Goal: Information Seeking & Learning: Learn about a topic

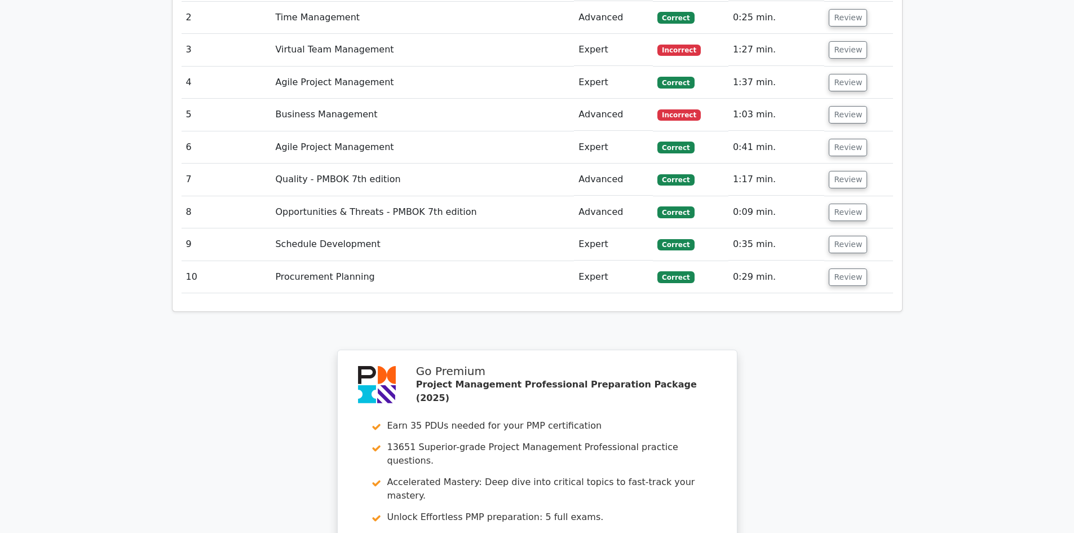
scroll to position [1241, 0]
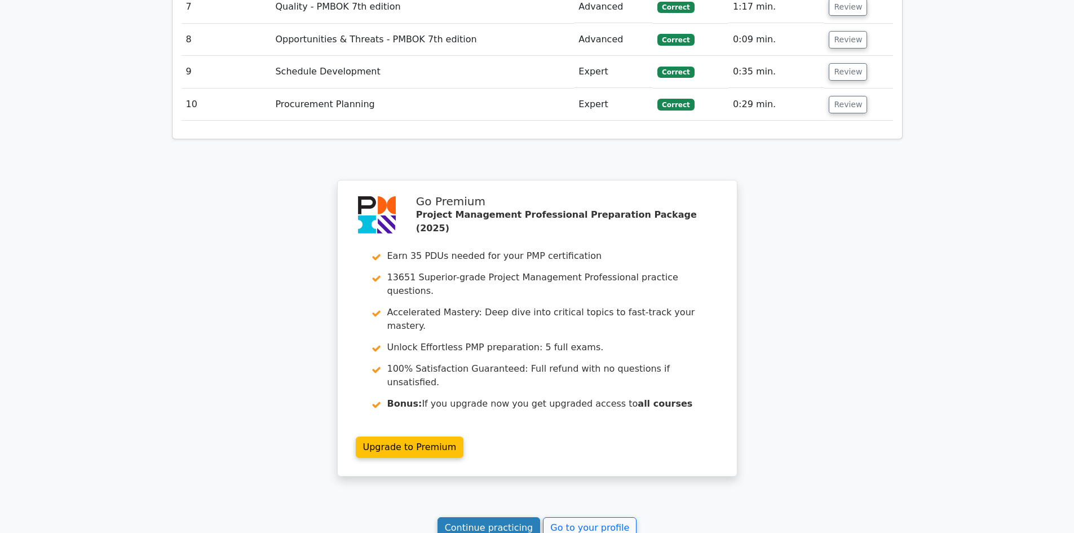
click at [509, 517] on link "Continue practicing" at bounding box center [489, 527] width 103 height 21
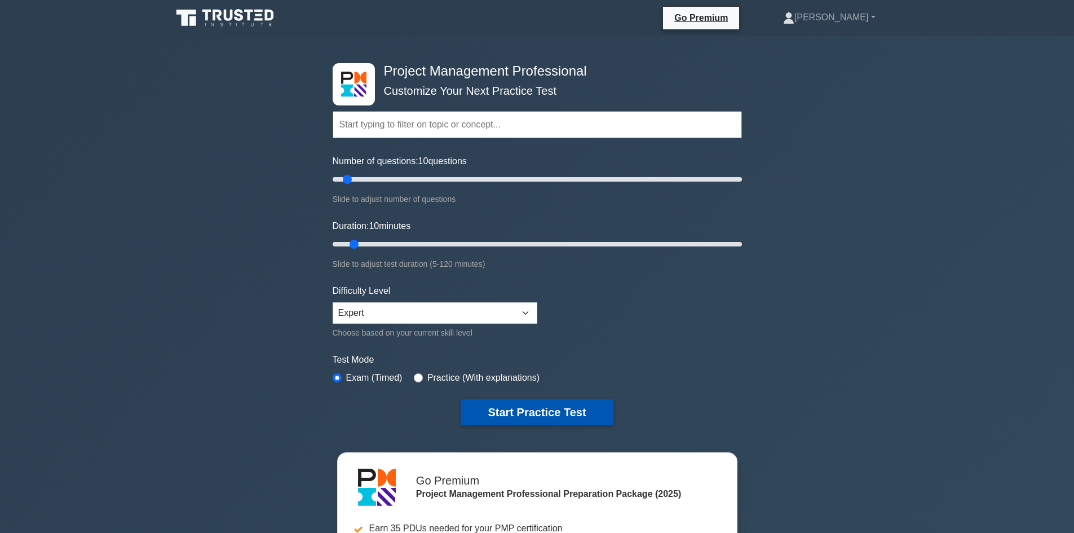
click at [547, 406] on button "Start Practice Test" at bounding box center [537, 412] width 152 height 26
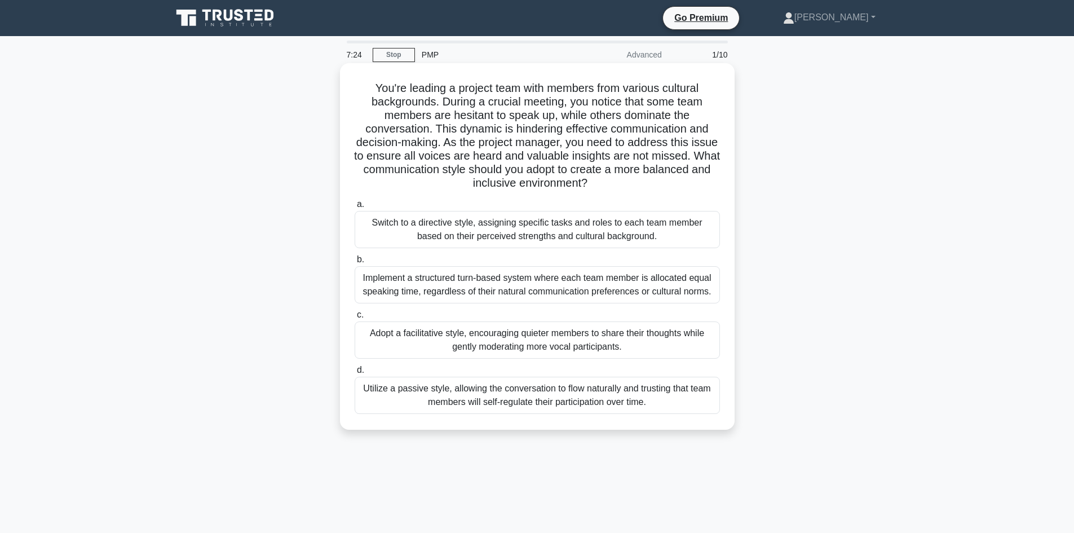
click at [602, 349] on div "Adopt a facilitative style, encouraging quieter members to share their thoughts…" at bounding box center [537, 339] width 365 height 37
click at [355, 319] on input "c. Adopt a facilitative style, encouraging quieter members to share their thoug…" at bounding box center [355, 314] width 0 height 7
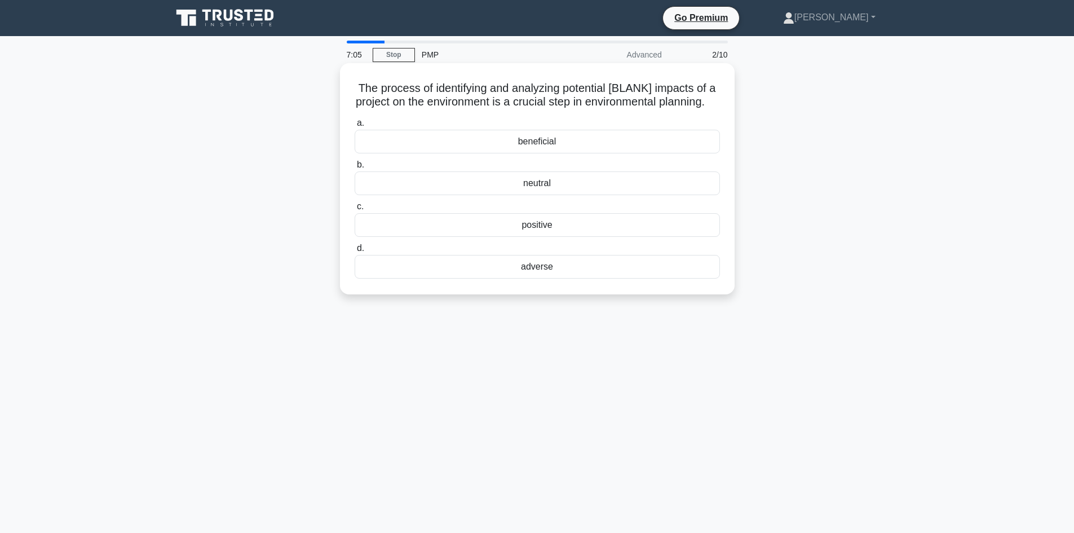
click at [559, 279] on div "adverse" at bounding box center [537, 267] width 365 height 24
click at [355, 252] on input "d. adverse" at bounding box center [355, 248] width 0 height 7
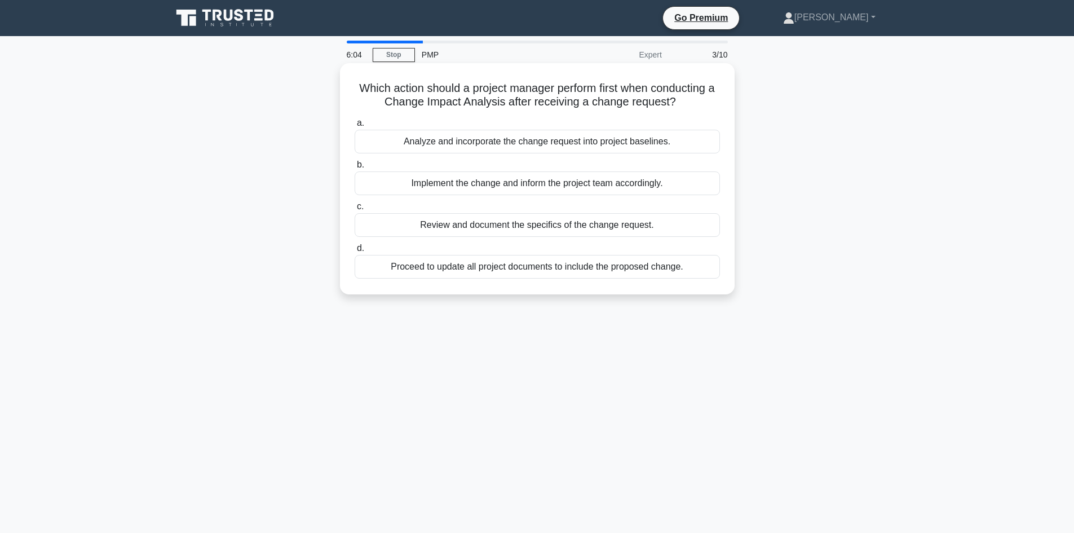
click at [575, 221] on div "Review and document the specifics of the change request." at bounding box center [537, 225] width 365 height 24
click at [355, 210] on input "c. Review and document the specifics of the change request." at bounding box center [355, 206] width 0 height 7
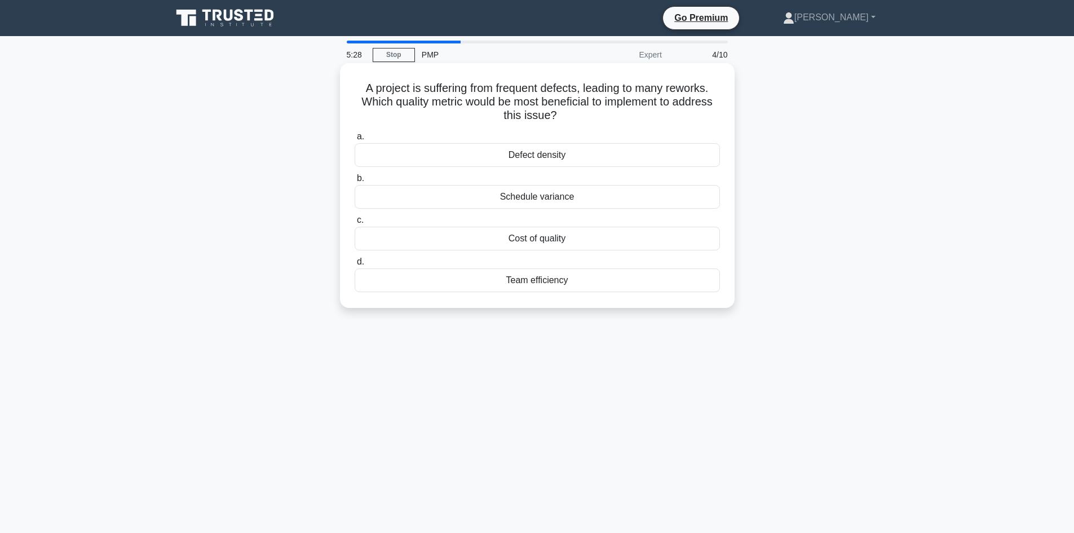
click at [572, 237] on div "Cost of quality" at bounding box center [537, 239] width 365 height 24
click at [355, 224] on input "c. Cost of quality" at bounding box center [355, 220] width 0 height 7
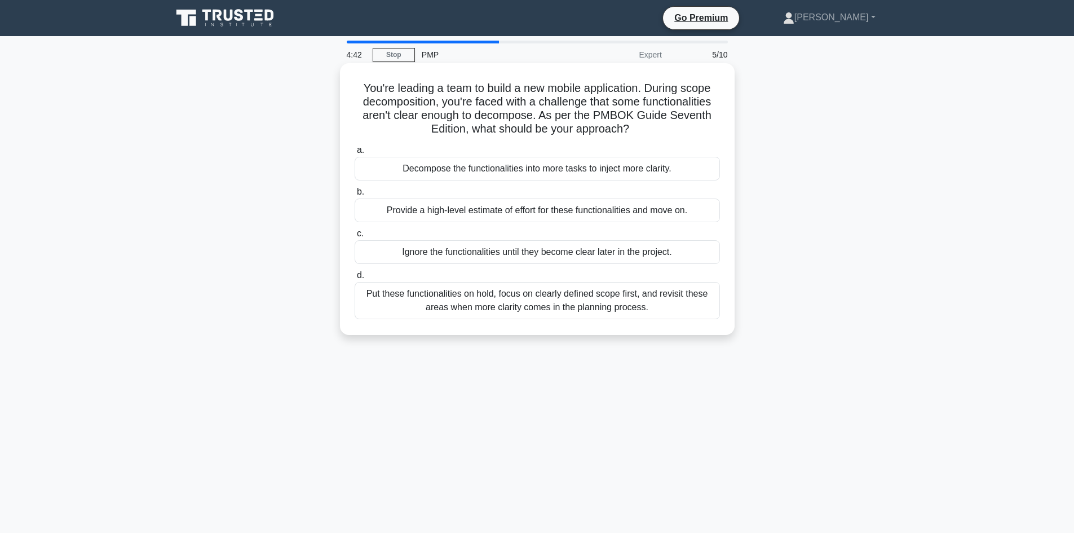
click at [659, 299] on div "Put these functionalities on hold, focus on clearly defined scope first, and re…" at bounding box center [537, 300] width 365 height 37
click at [355, 279] on input "d. Put these functionalities on hold, focus on clearly defined scope first, and…" at bounding box center [355, 275] width 0 height 7
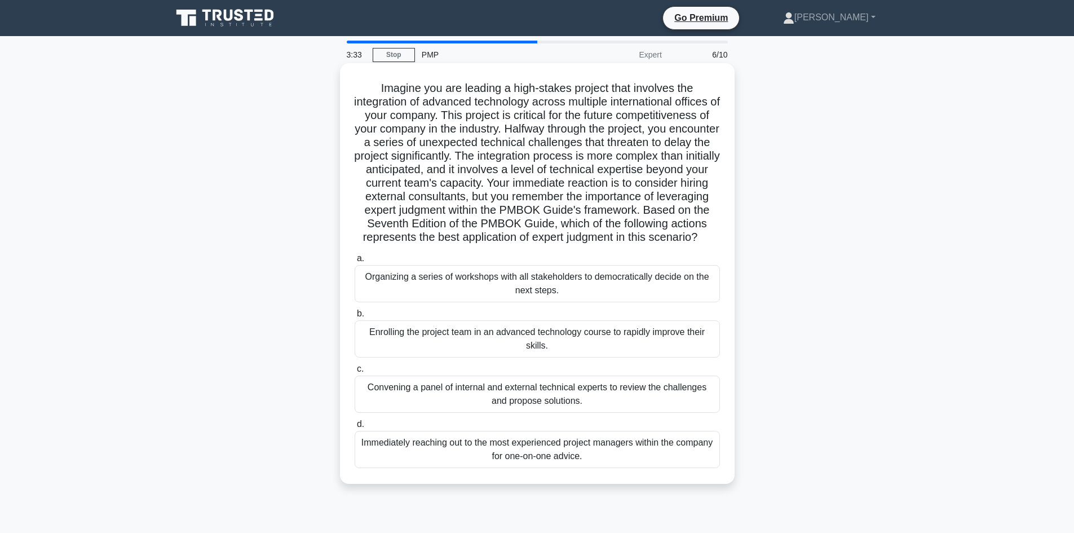
click at [560, 410] on div "Convening a panel of internal and external technical experts to review the chal…" at bounding box center [537, 394] width 365 height 37
click at [355, 373] on input "c. Convening a panel of internal and external technical experts to review the c…" at bounding box center [355, 368] width 0 height 7
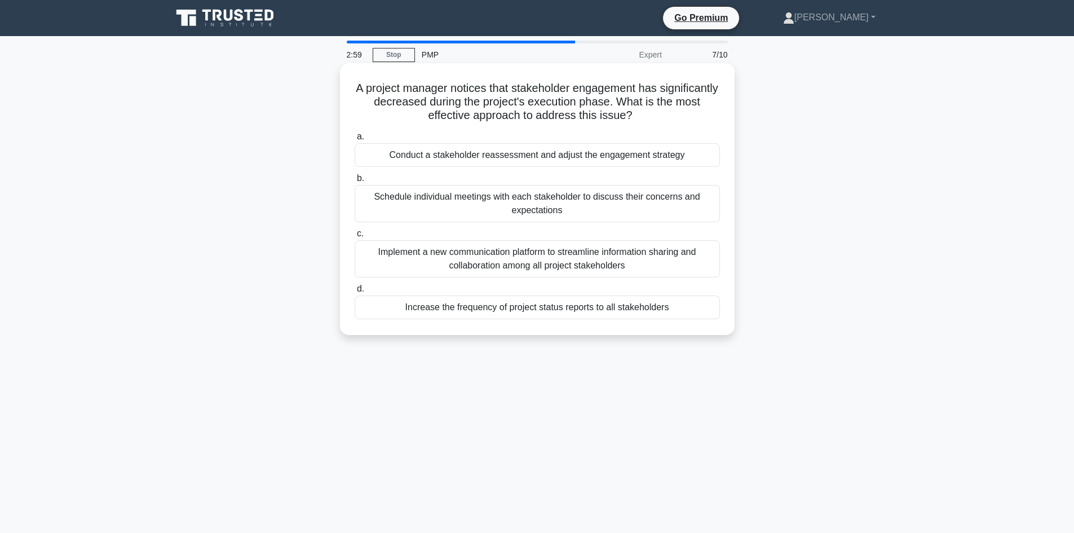
click at [584, 158] on div "Conduct a stakeholder reassessment and adjust the engagement strategy" at bounding box center [537, 155] width 365 height 24
click at [355, 140] on input "a. Conduct a stakeholder reassessment and adjust the engagement strategy" at bounding box center [355, 136] width 0 height 7
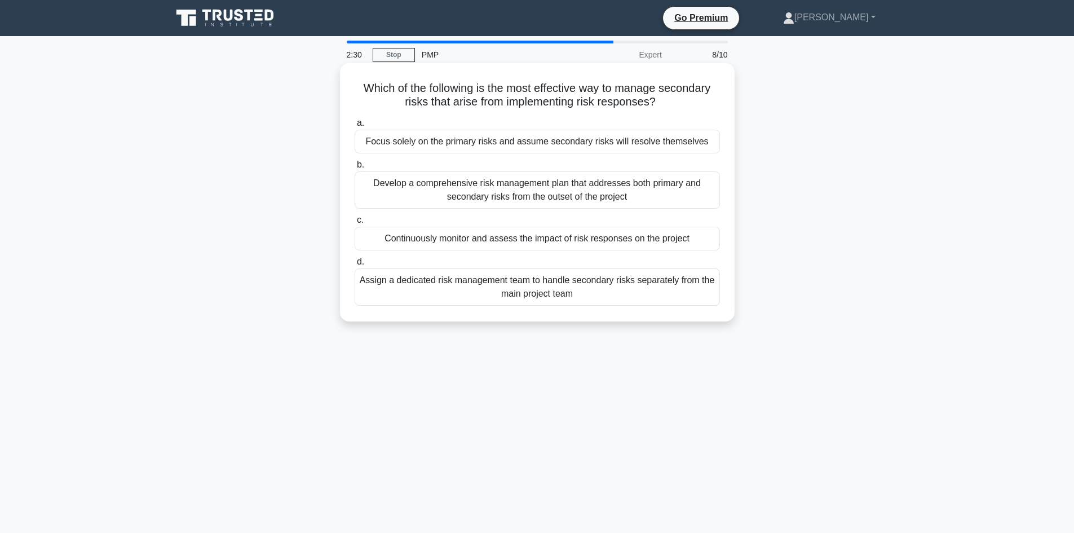
click at [542, 240] on div "Continuously monitor and assess the impact of risk responses on the project" at bounding box center [537, 239] width 365 height 24
click at [355, 224] on input "c. Continuously monitor and assess the impact of risk responses on the project" at bounding box center [355, 220] width 0 height 7
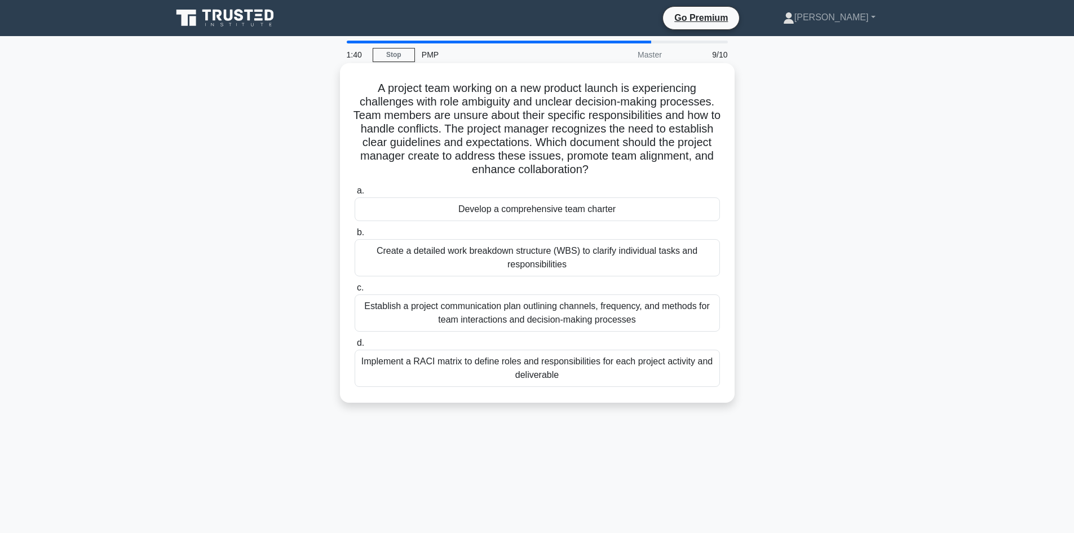
click at [632, 369] on div "Implement a RACI matrix to define roles and responsibilities for each project a…" at bounding box center [537, 368] width 365 height 37
click at [355, 347] on input "d. Implement a RACI matrix to define roles and responsibilities for each projec…" at bounding box center [355, 343] width 0 height 7
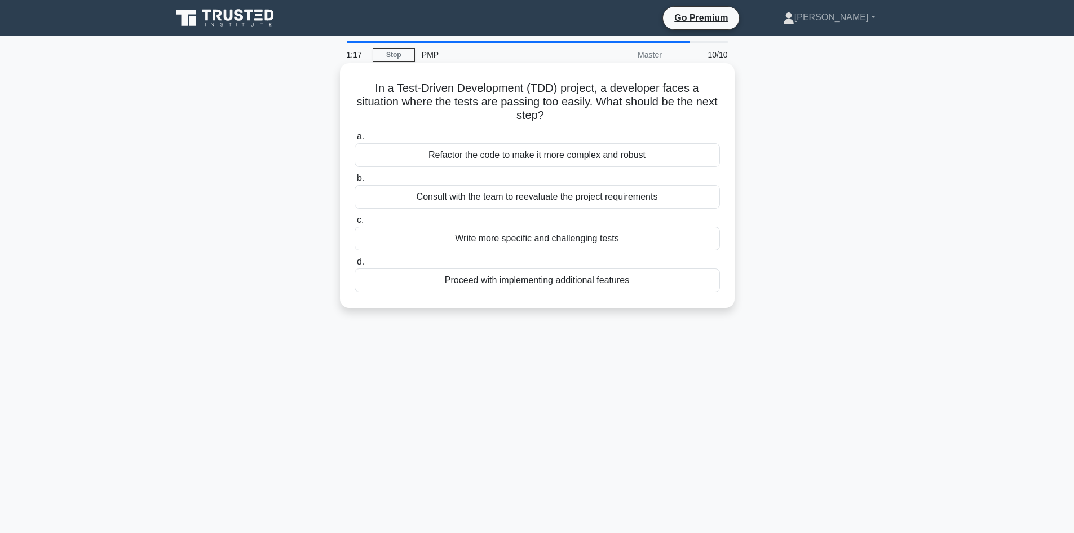
click at [620, 239] on div "Write more specific and challenging tests" at bounding box center [537, 239] width 365 height 24
click at [355, 224] on input "c. Write more specific and challenging tests" at bounding box center [355, 220] width 0 height 7
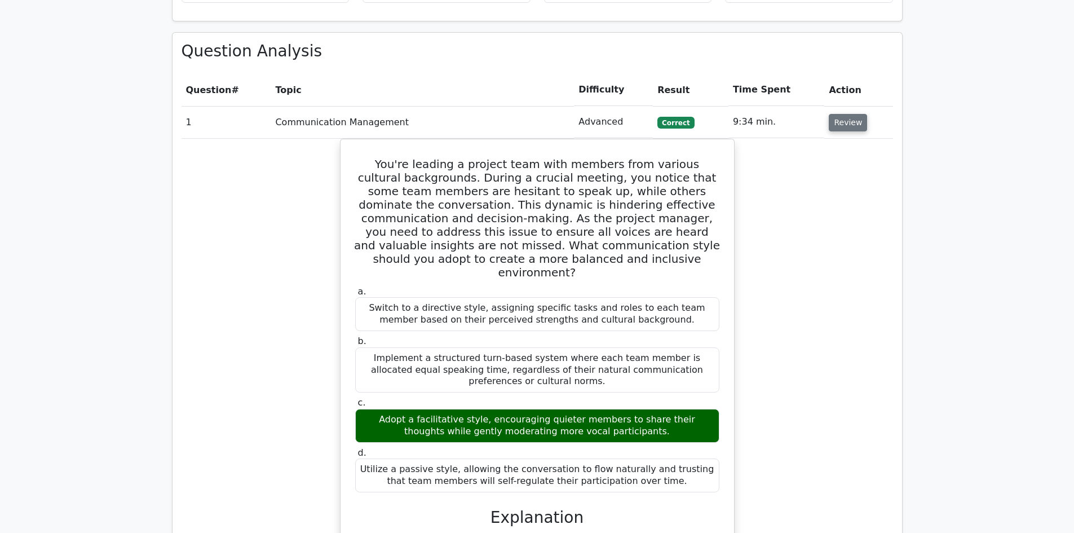
click at [852, 114] on button "Review" at bounding box center [848, 122] width 38 height 17
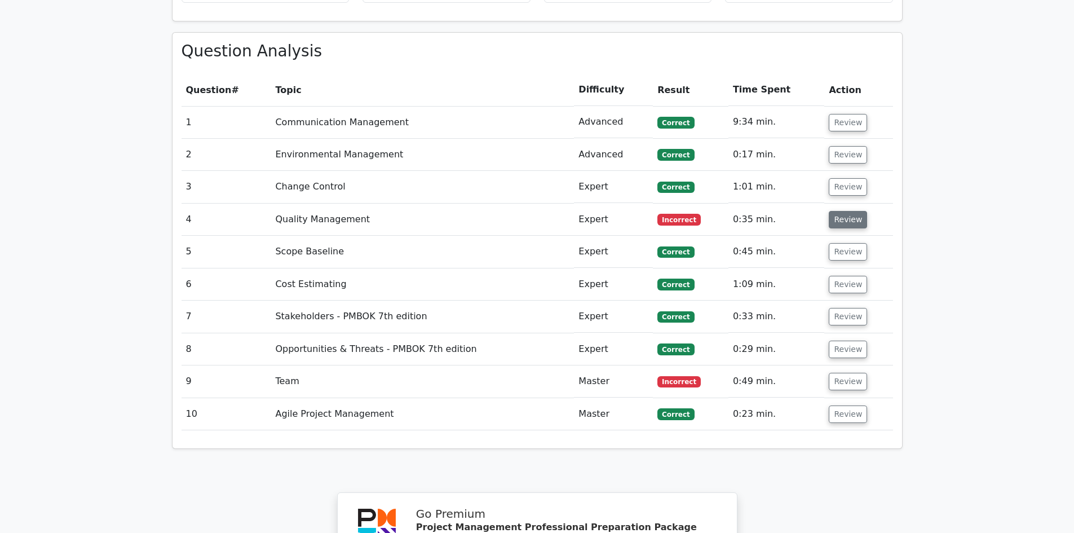
click at [847, 211] on button "Review" at bounding box center [848, 219] width 38 height 17
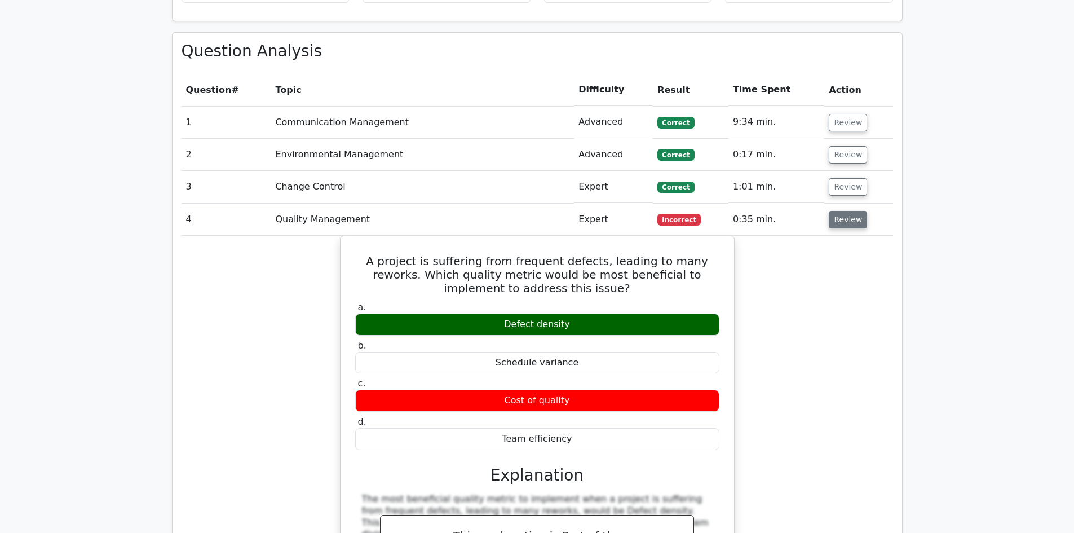
click at [843, 211] on button "Review" at bounding box center [848, 219] width 38 height 17
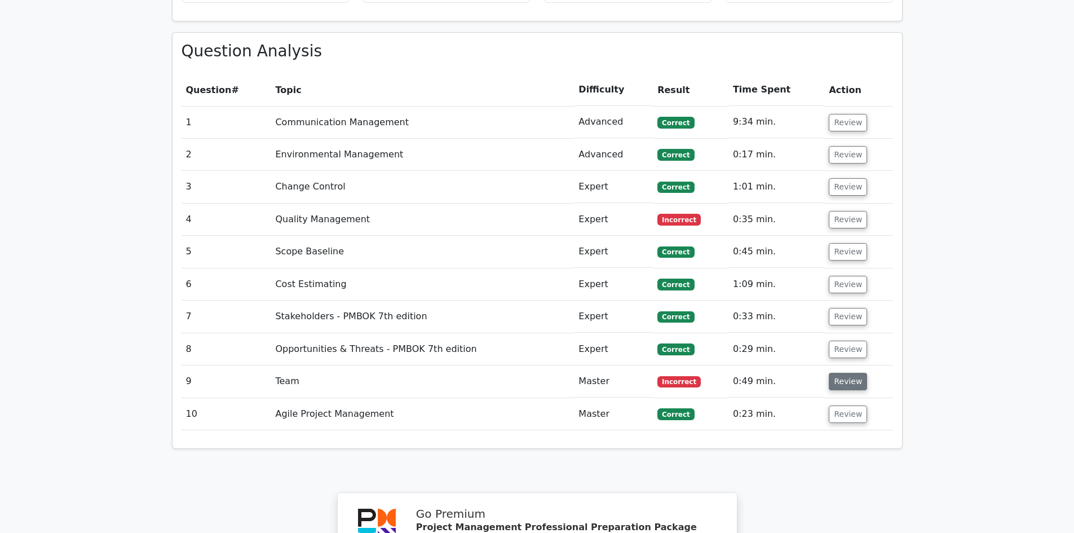
click at [845, 373] on button "Review" at bounding box center [848, 381] width 38 height 17
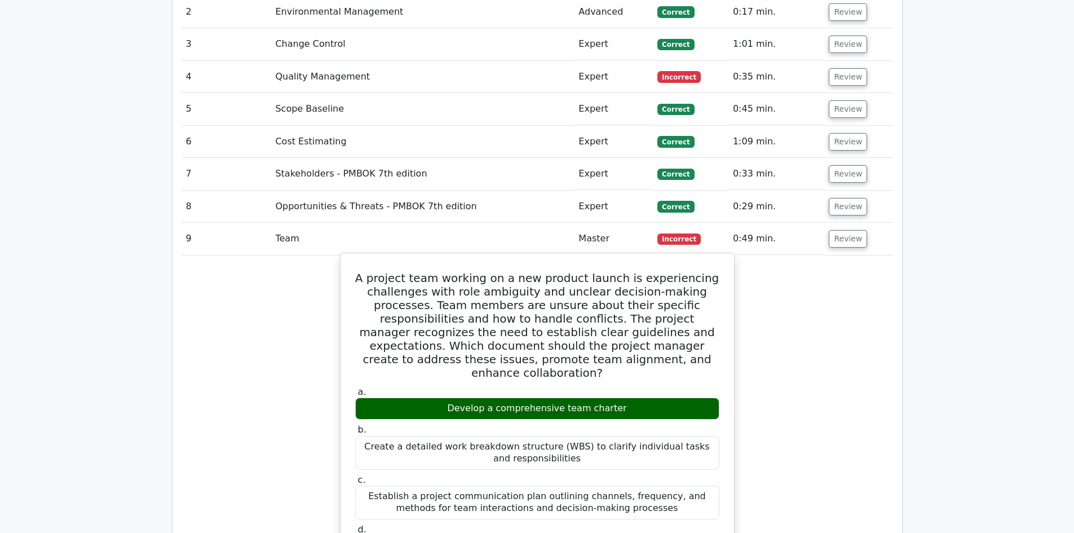
scroll to position [1128, 0]
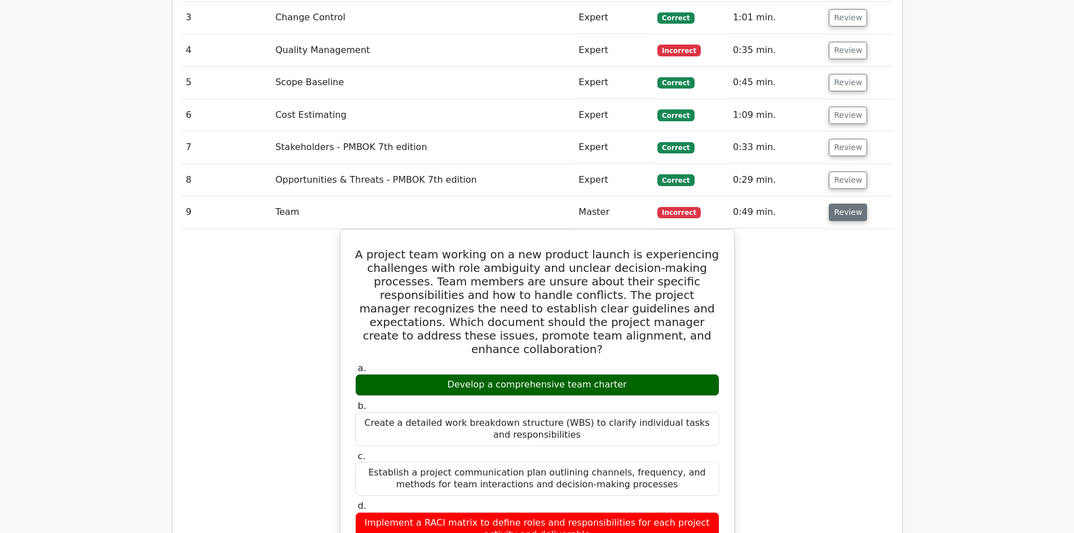
click at [852, 204] on button "Review" at bounding box center [848, 212] width 38 height 17
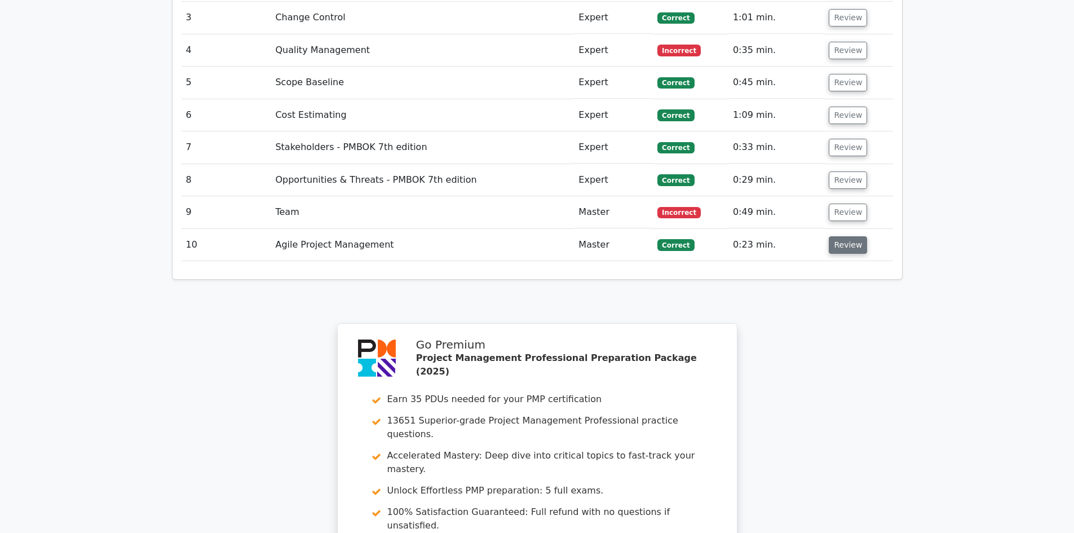
click at [840, 236] on button "Review" at bounding box center [848, 244] width 38 height 17
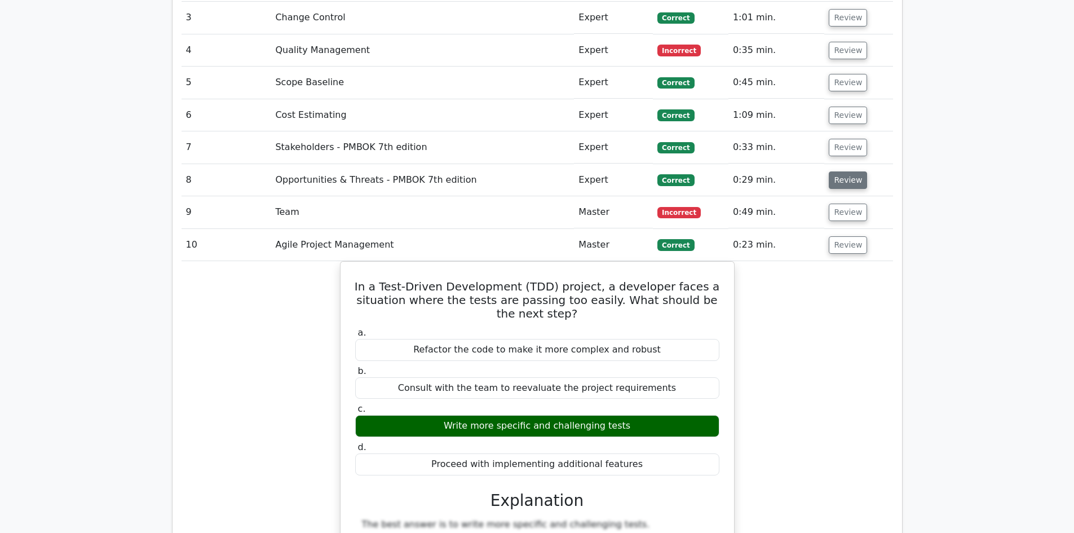
click at [839, 171] on button "Review" at bounding box center [848, 179] width 38 height 17
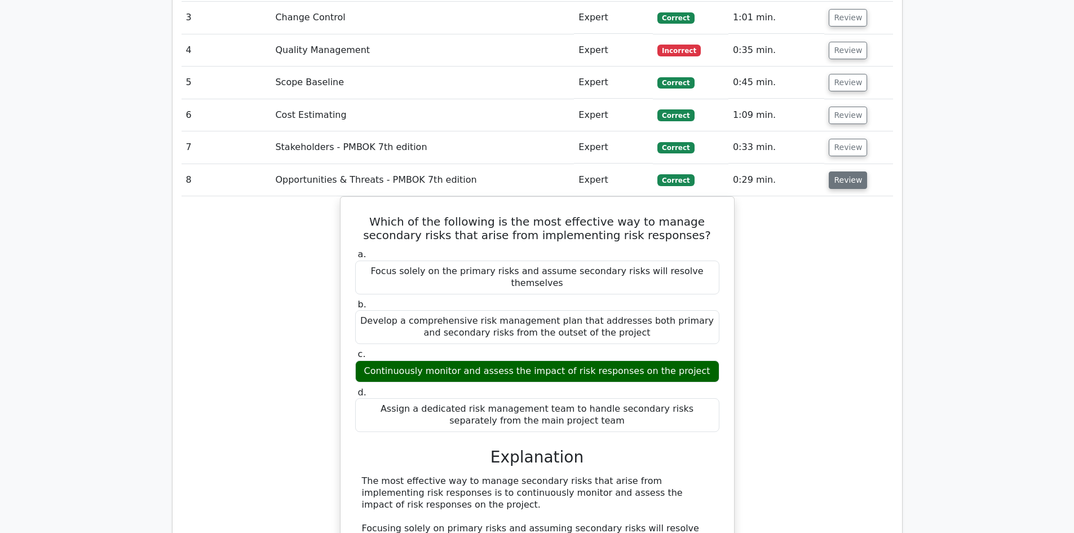
click at [835, 171] on button "Review" at bounding box center [848, 179] width 38 height 17
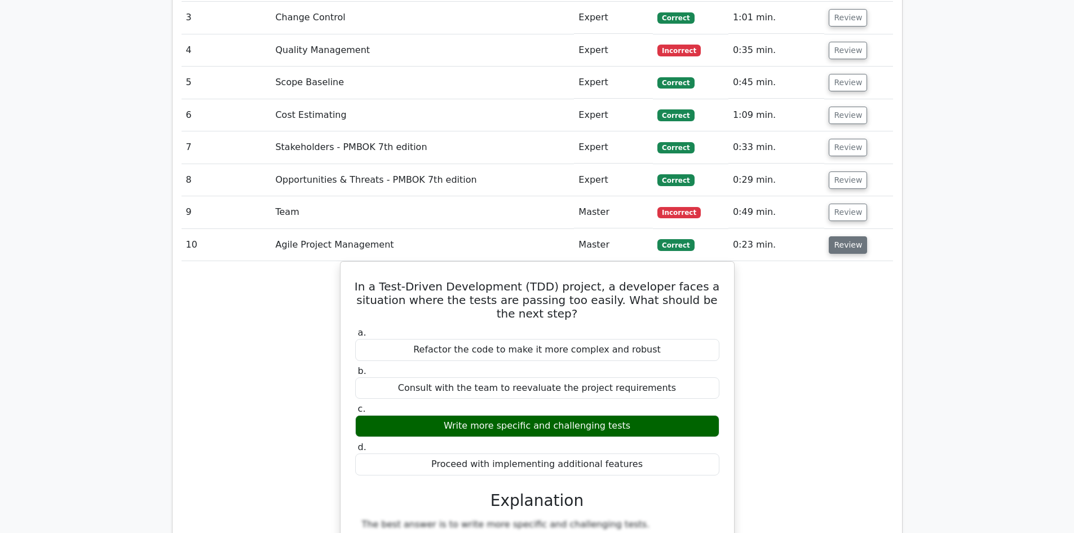
click at [841, 236] on button "Review" at bounding box center [848, 244] width 38 height 17
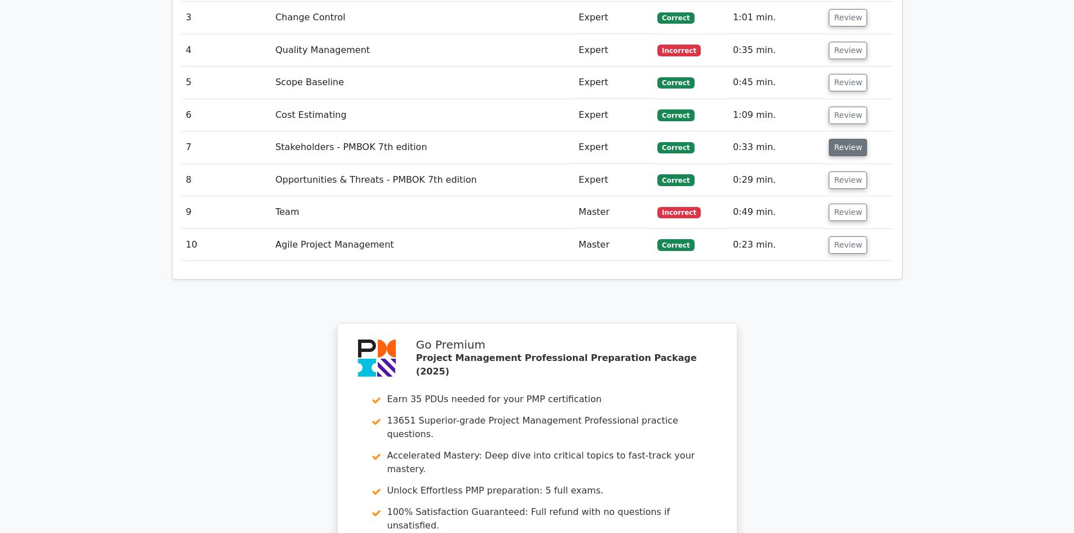
click at [840, 139] on button "Review" at bounding box center [848, 147] width 38 height 17
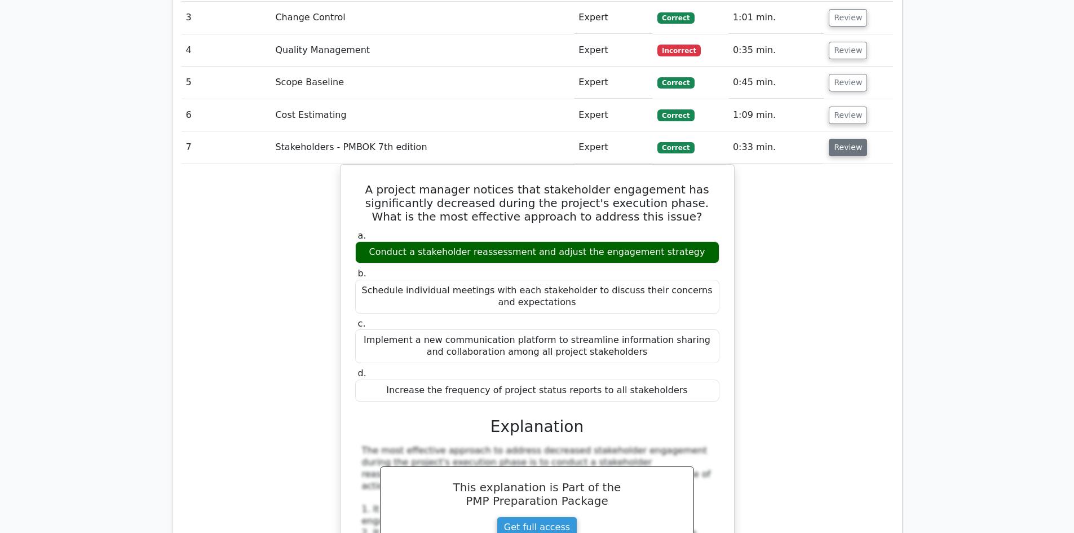
click at [840, 139] on button "Review" at bounding box center [848, 147] width 38 height 17
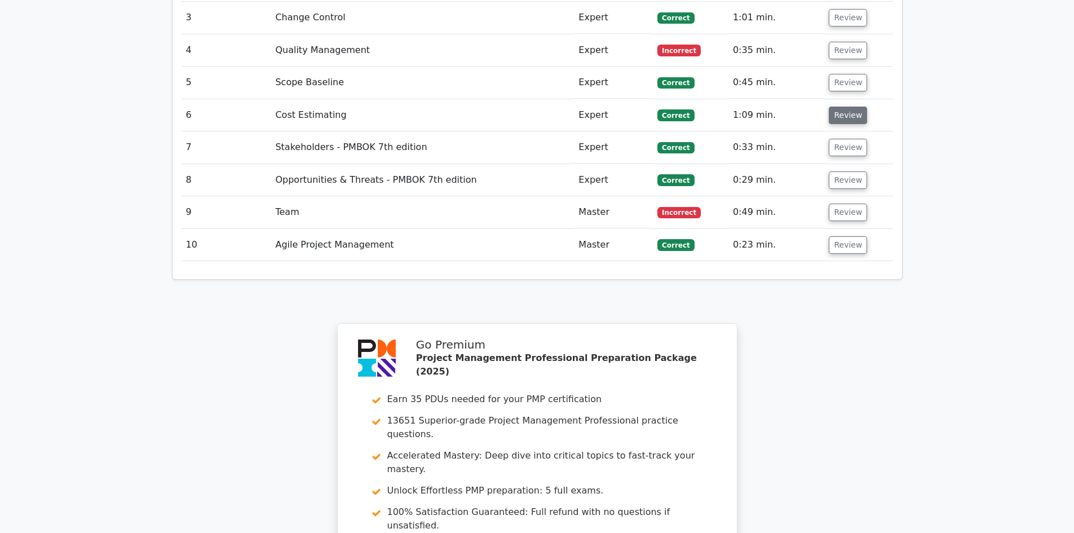
click at [841, 107] on button "Review" at bounding box center [848, 115] width 38 height 17
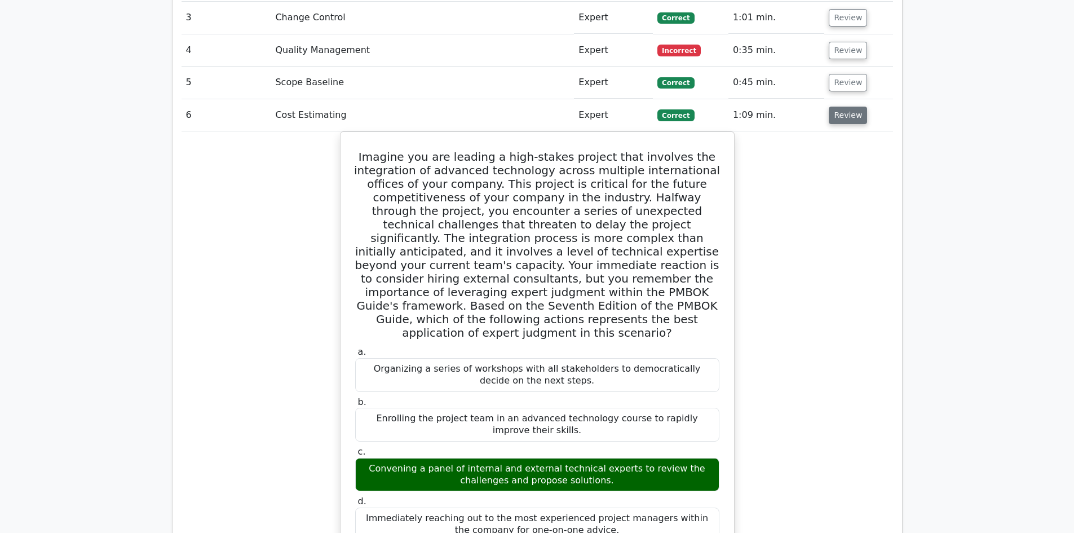
click at [841, 107] on button "Review" at bounding box center [848, 115] width 38 height 17
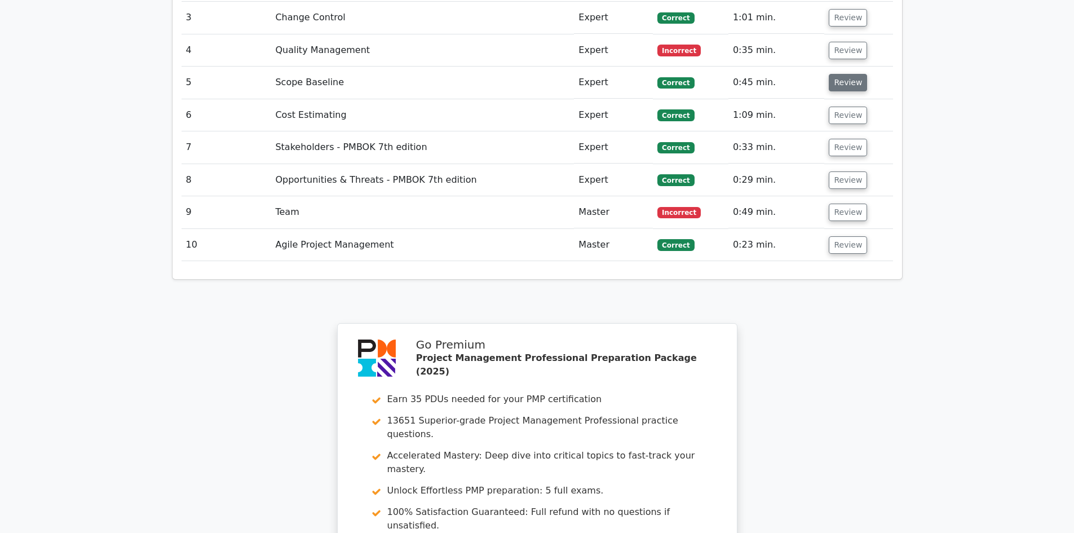
click at [848, 74] on button "Review" at bounding box center [848, 82] width 38 height 17
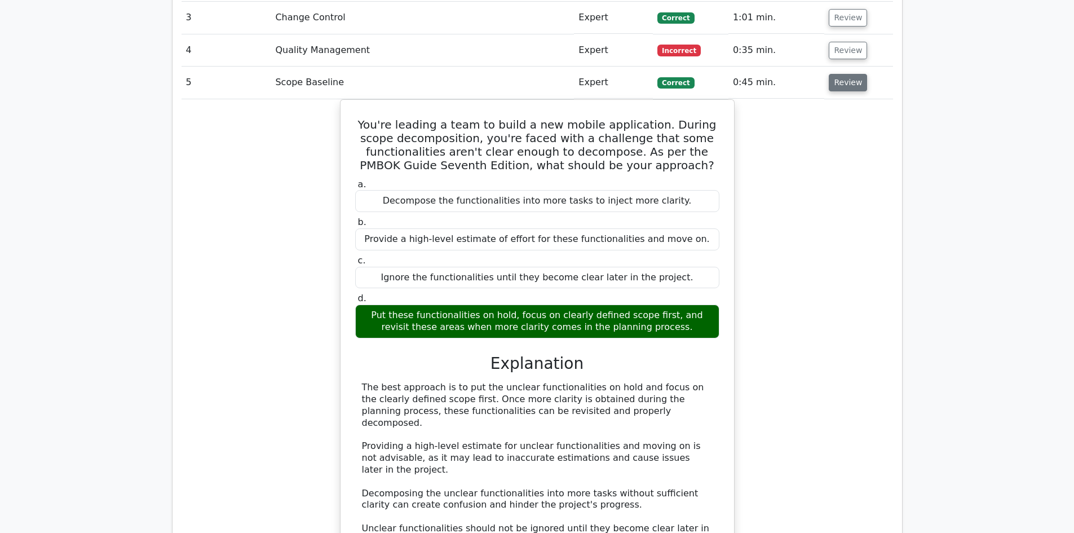
click at [838, 74] on button "Review" at bounding box center [848, 82] width 38 height 17
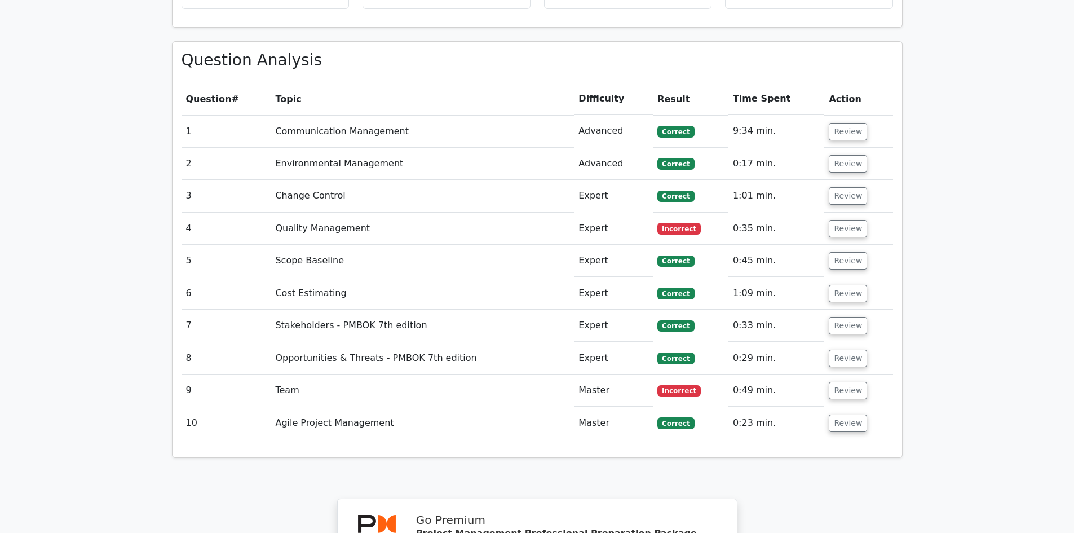
scroll to position [846, 0]
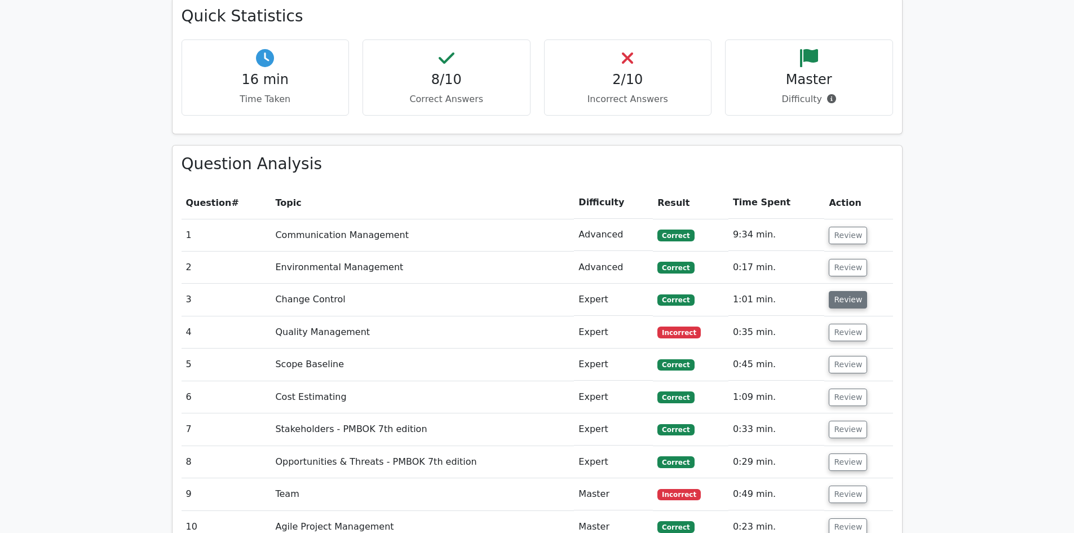
click at [834, 291] on button "Review" at bounding box center [848, 299] width 38 height 17
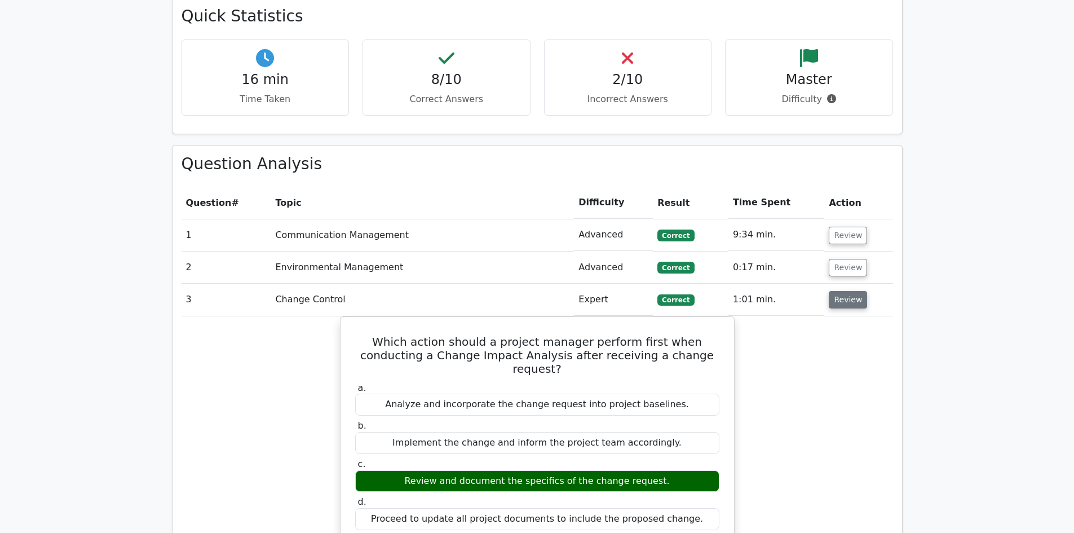
click at [834, 291] on button "Review" at bounding box center [848, 299] width 38 height 17
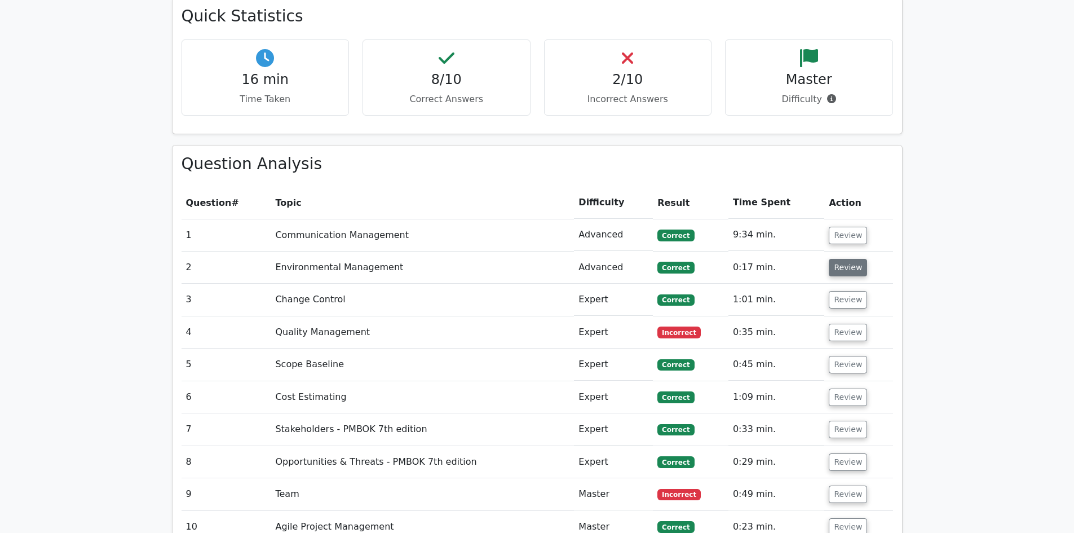
click at [836, 259] on button "Review" at bounding box center [848, 267] width 38 height 17
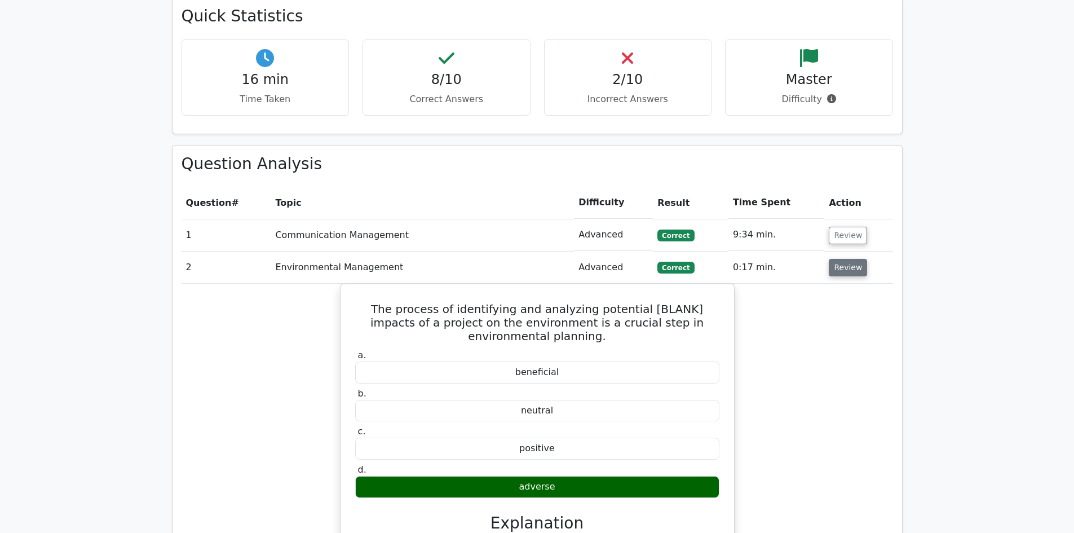
click at [835, 259] on button "Review" at bounding box center [848, 267] width 38 height 17
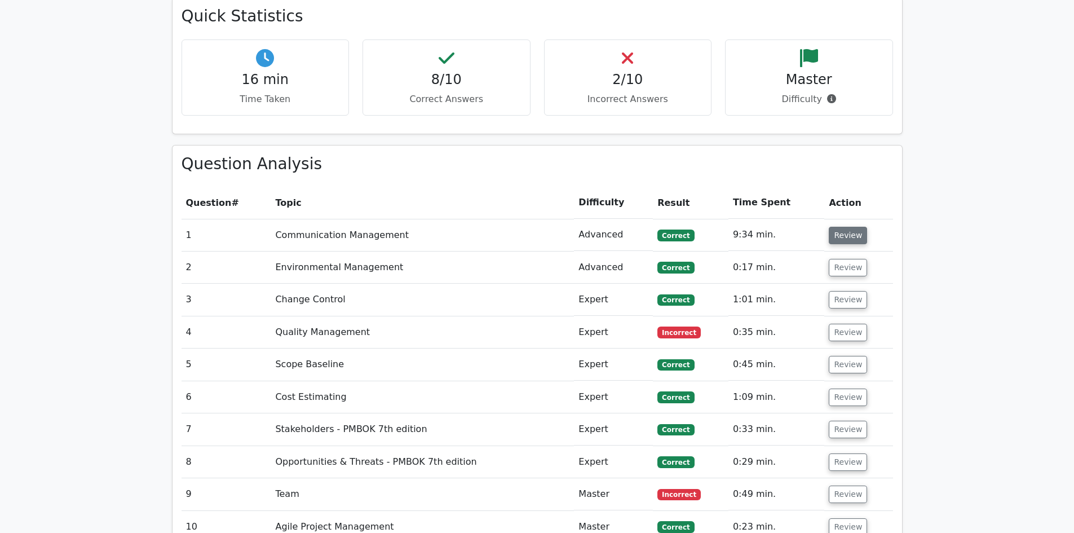
click at [835, 227] on button "Review" at bounding box center [848, 235] width 38 height 17
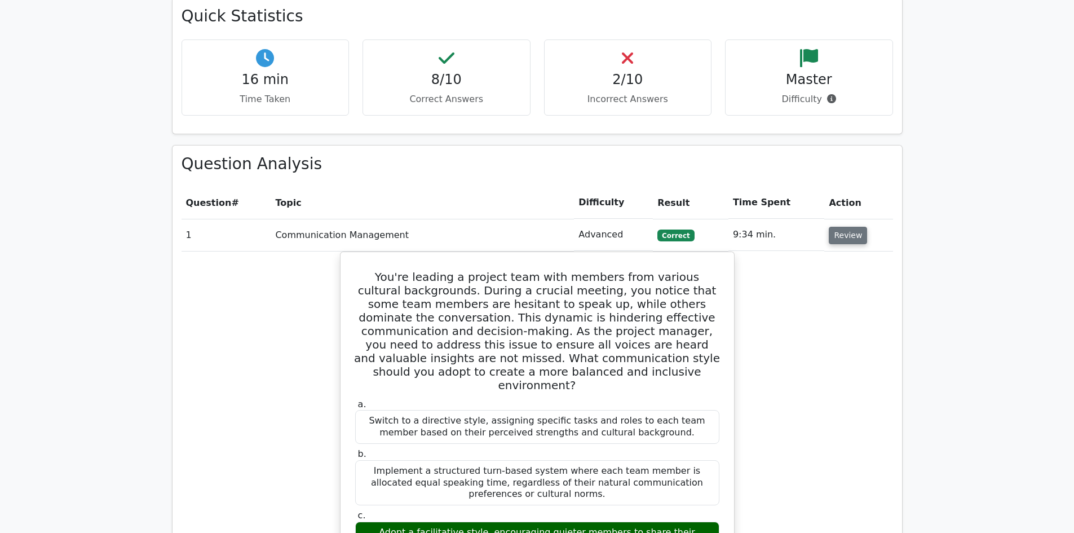
click at [835, 227] on button "Review" at bounding box center [848, 235] width 38 height 17
